Goal: Transaction & Acquisition: Purchase product/service

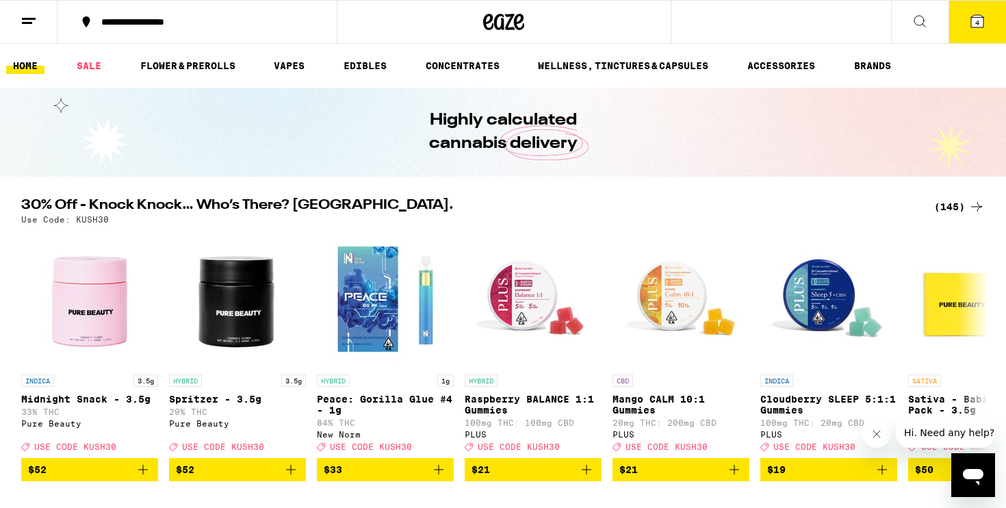
click at [955, 209] on div "(145)" at bounding box center [959, 206] width 51 height 16
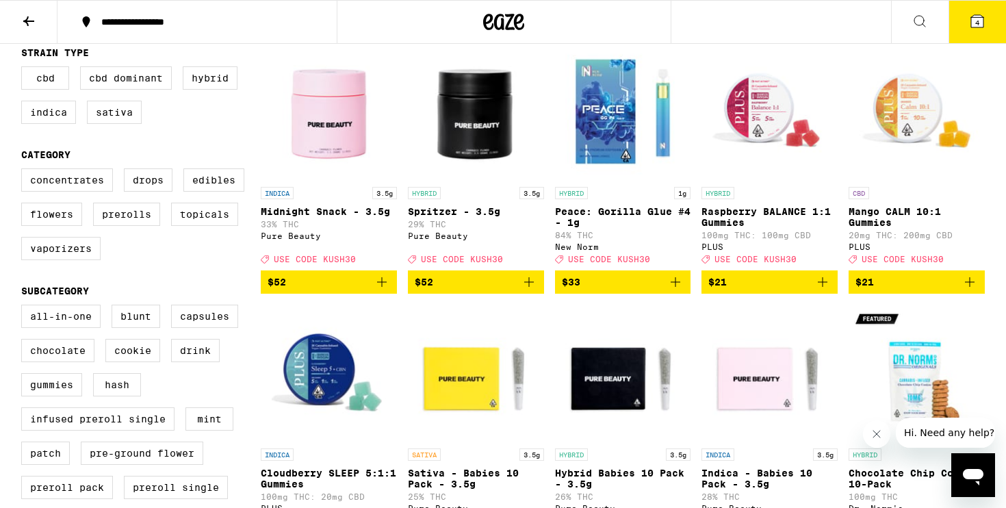
scroll to position [137, 0]
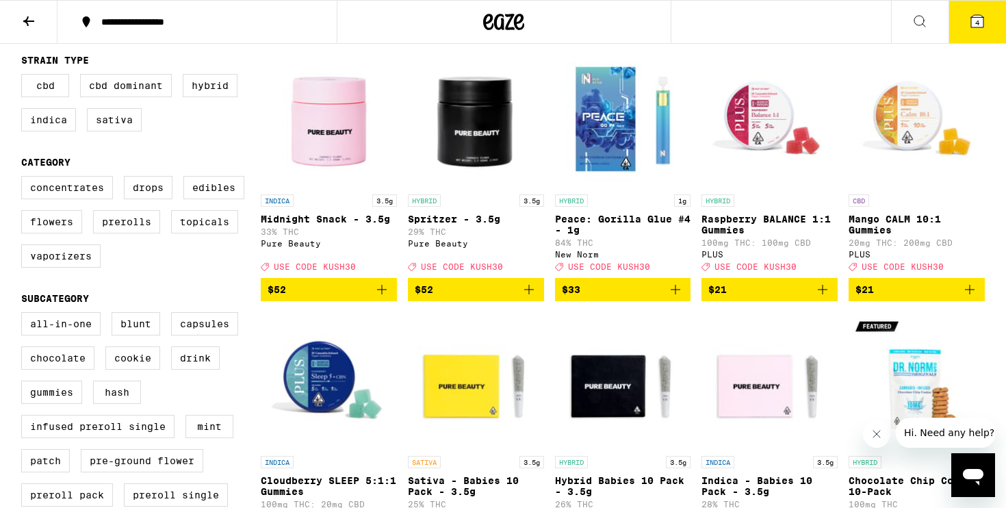
click at [528, 295] on icon "Add to bag" at bounding box center [529, 289] width 16 height 16
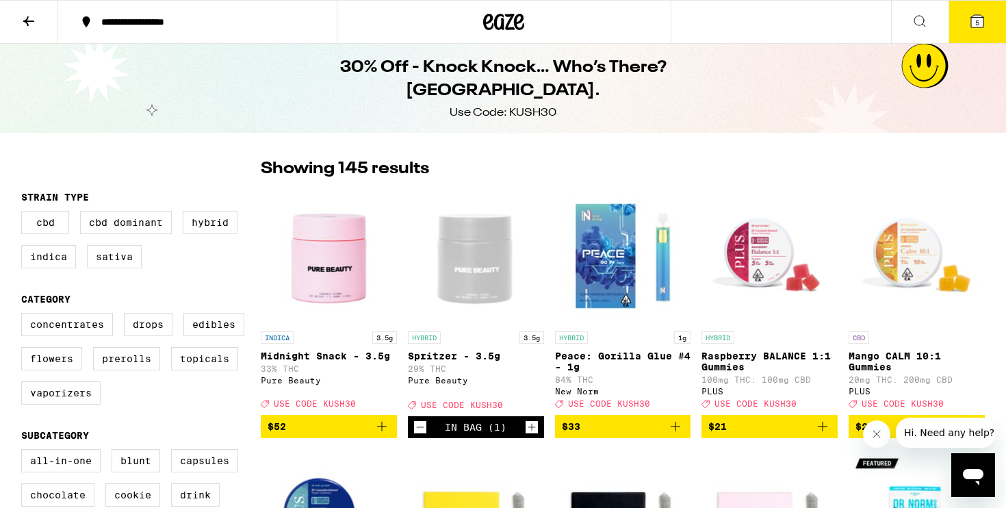
scroll to position [0, 0]
click at [973, 23] on icon at bounding box center [977, 21] width 12 height 12
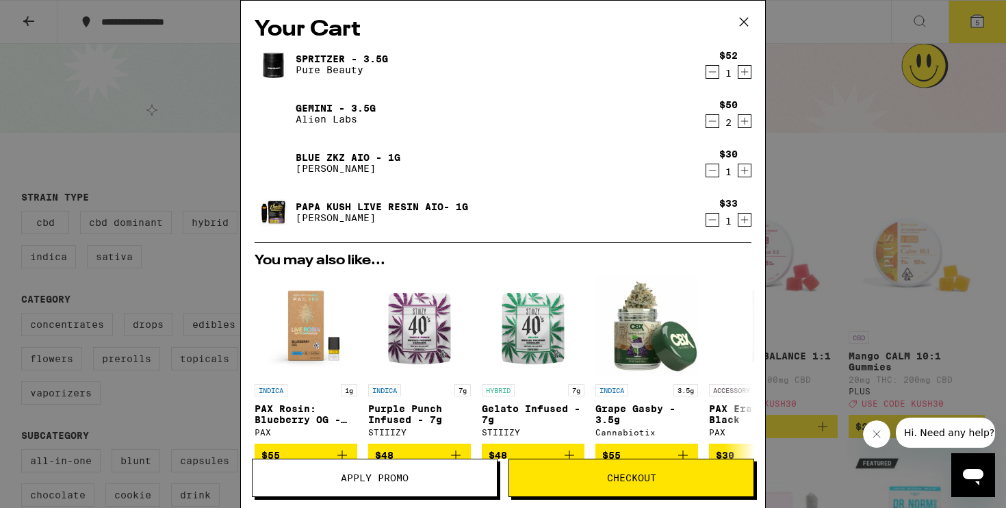
click at [712, 116] on icon "Decrement" at bounding box center [712, 121] width 12 height 16
click at [712, 125] on icon "Decrement" at bounding box center [712, 121] width 12 height 16
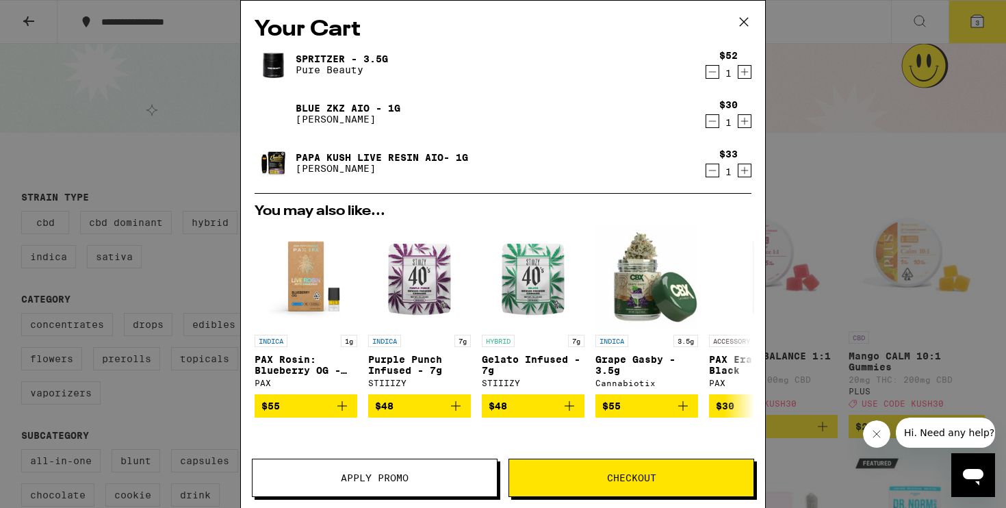
click at [712, 125] on icon "Decrement" at bounding box center [712, 121] width 12 height 16
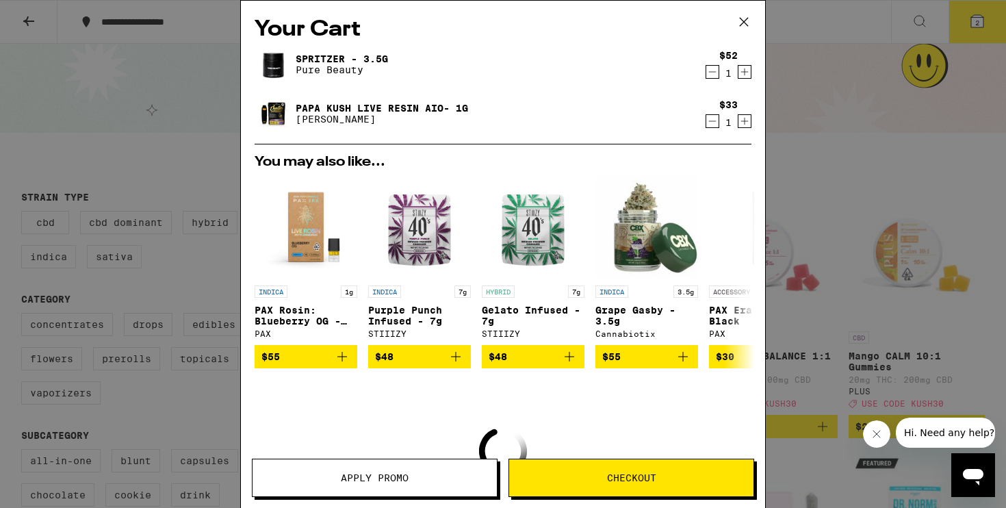
click at [712, 125] on icon "Decrement" at bounding box center [712, 121] width 12 height 16
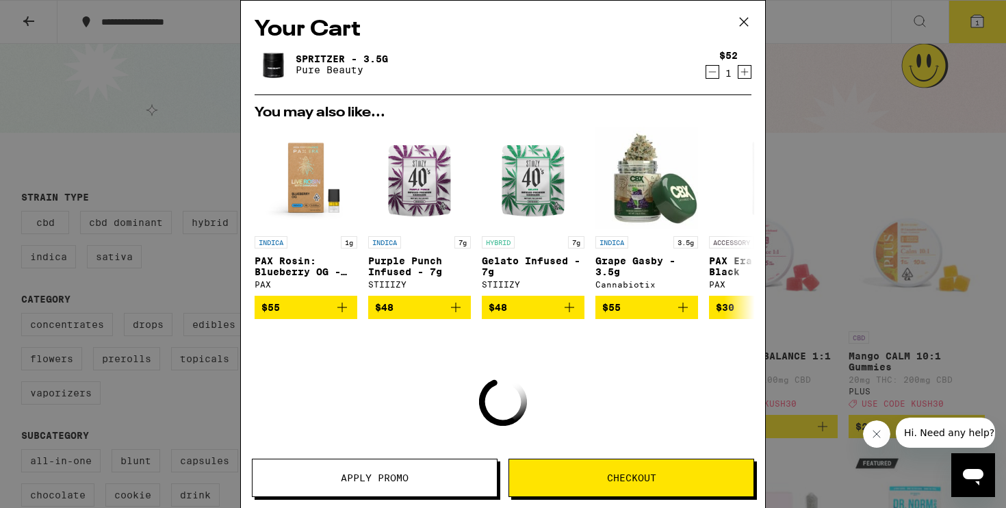
scroll to position [4, 0]
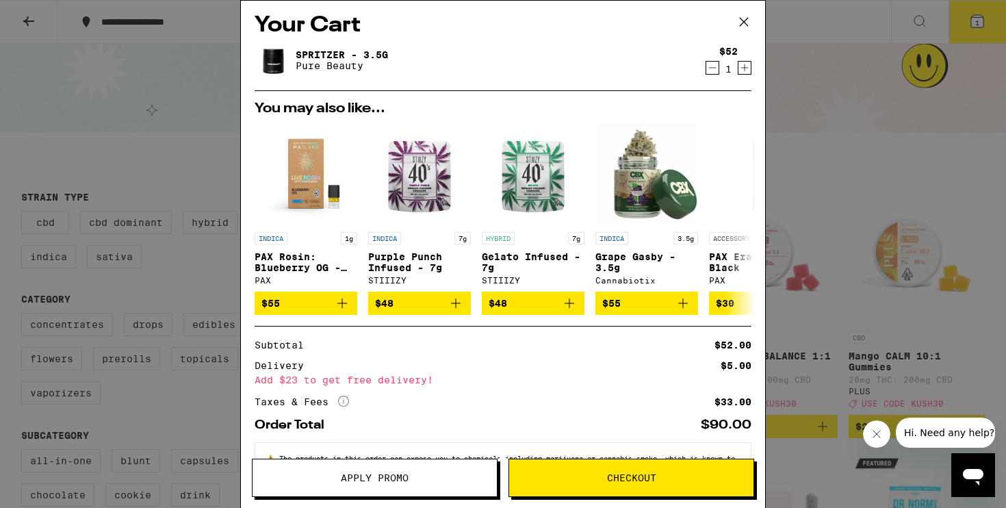
click at [384, 471] on button "Apply Promo" at bounding box center [375, 478] width 246 height 38
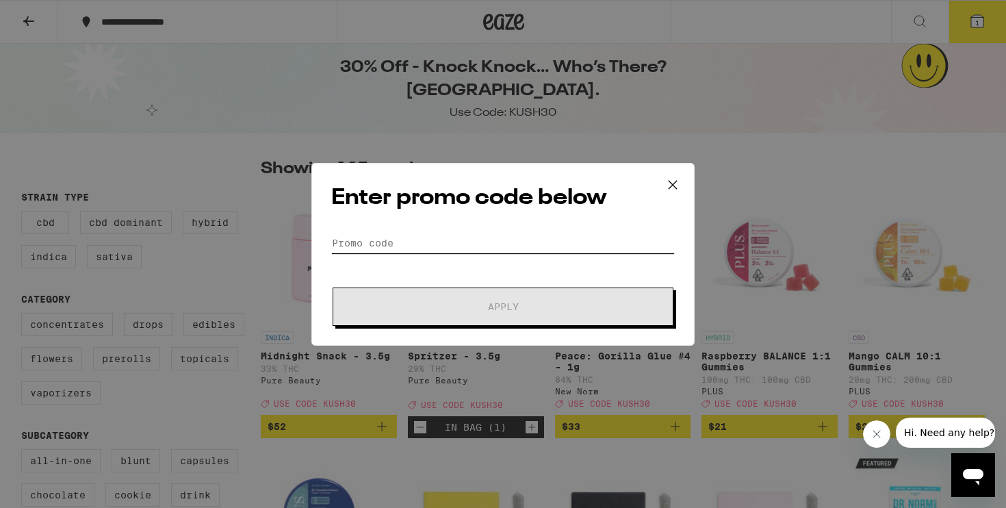
click at [519, 235] on input "Promo Code" at bounding box center [503, 243] width 344 height 21
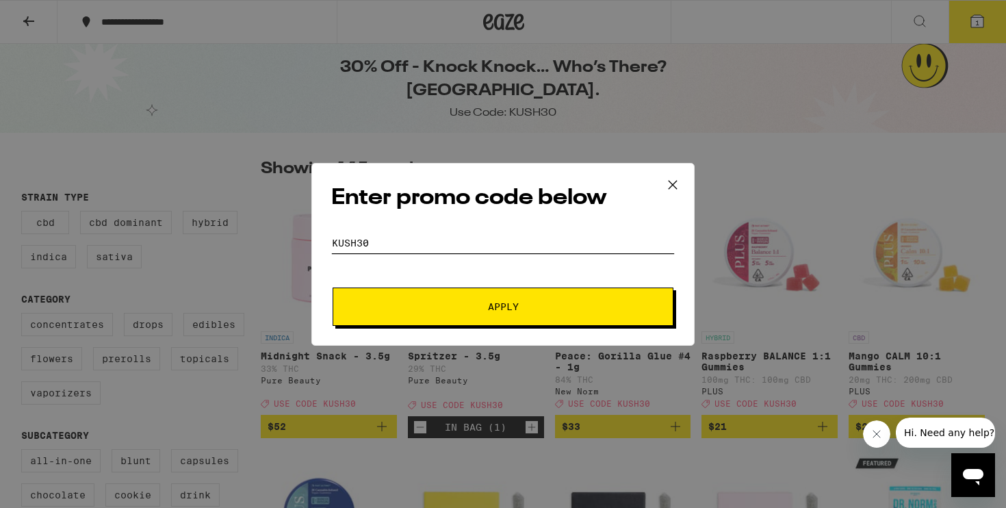
type input "kush30"
click at [503, 306] on button "Apply" at bounding box center [503, 306] width 341 height 38
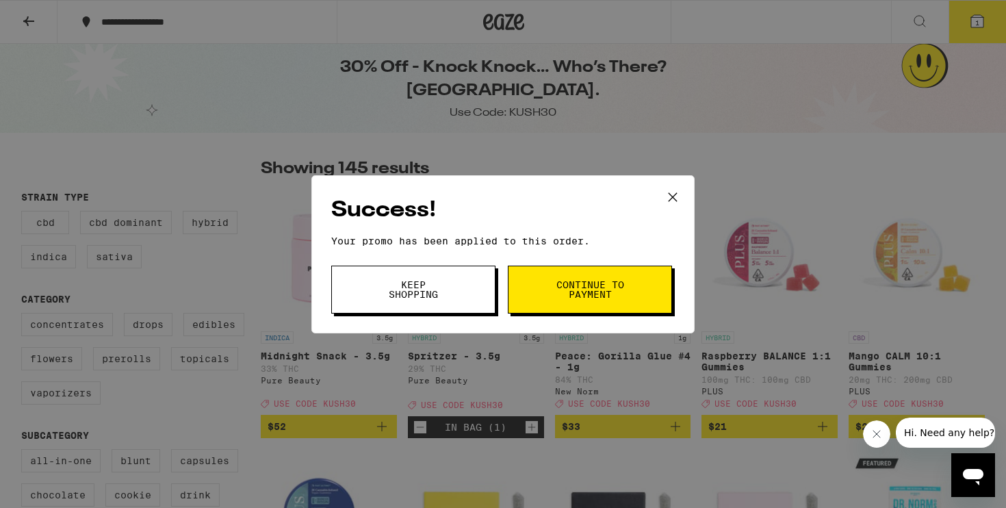
click at [619, 283] on span "Continue to payment" at bounding box center [590, 289] width 70 height 19
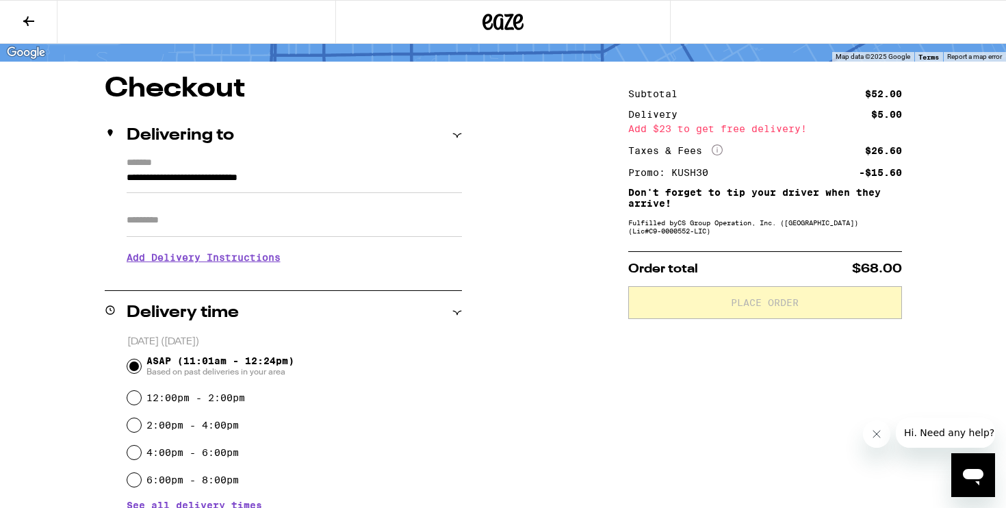
scroll to position [77, 0]
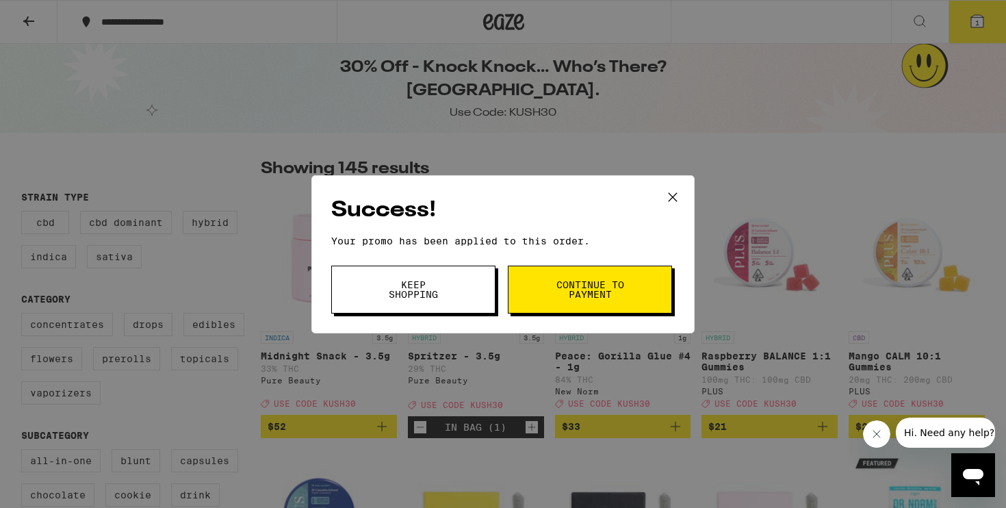
click at [672, 193] on icon at bounding box center [672, 197] width 21 height 21
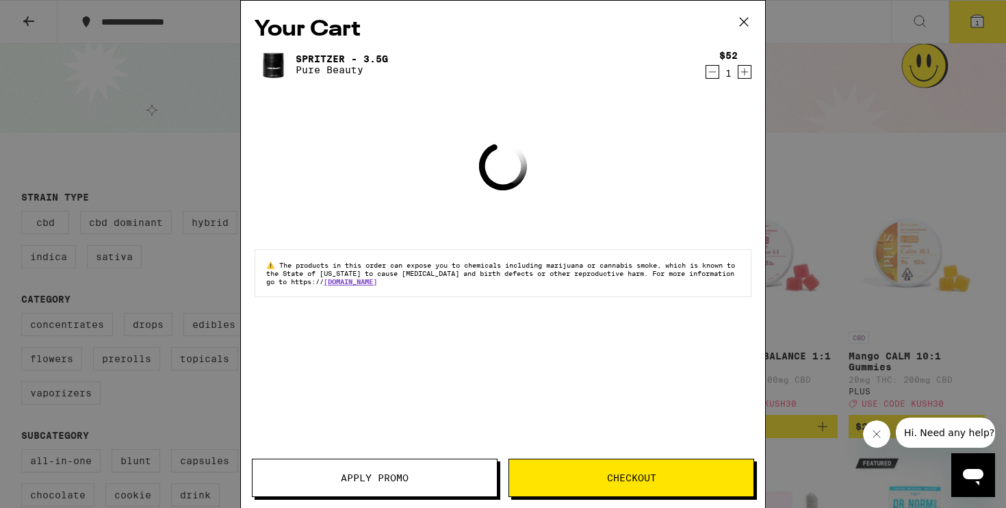
click at [740, 21] on icon at bounding box center [744, 22] width 21 height 21
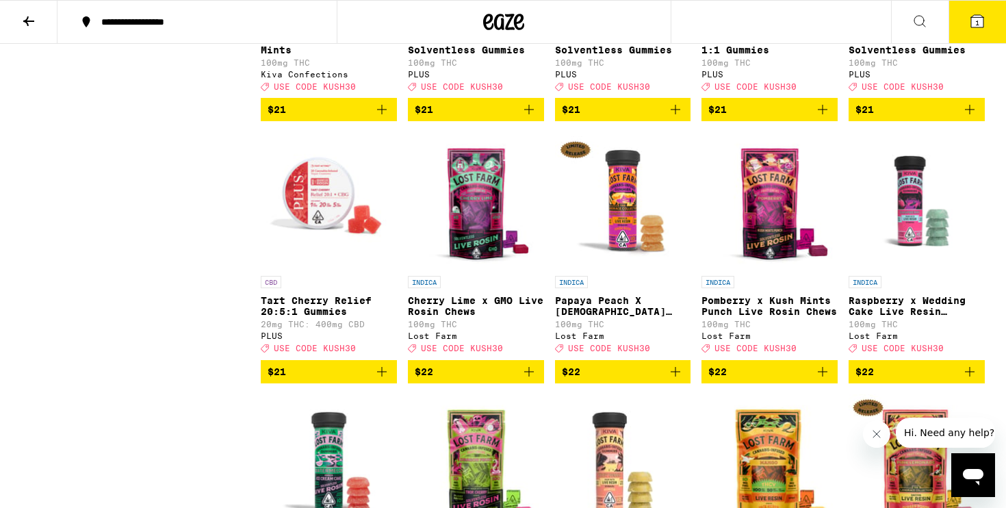
scroll to position [4275, 0]
